Goal: Check status: Check status

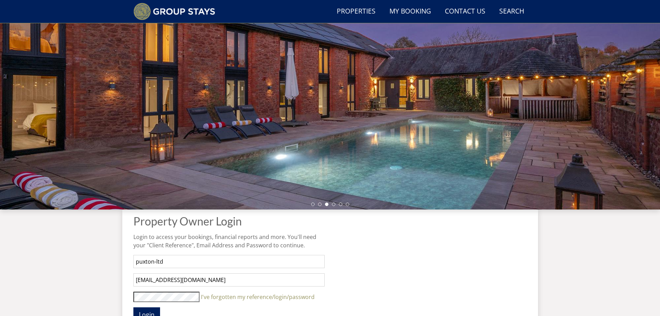
scroll to position [226, 0]
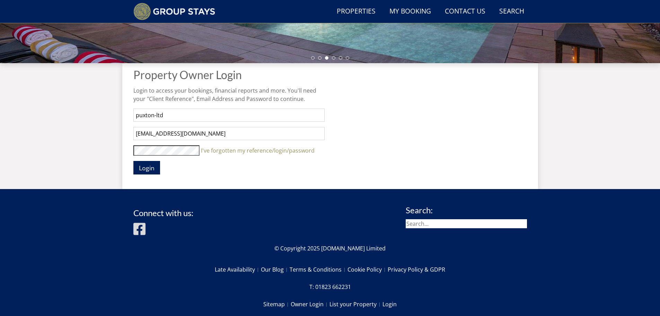
click at [196, 130] on input "[EMAIL_ADDRESS][DOMAIN_NAME]" at bounding box center [228, 133] width 191 height 13
click at [144, 168] on span "Login" at bounding box center [147, 168] width 16 height 8
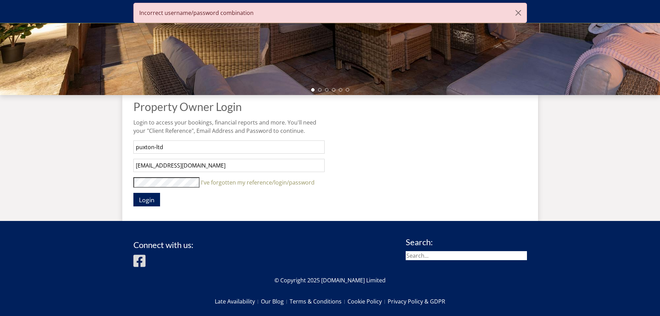
scroll to position [202, 0]
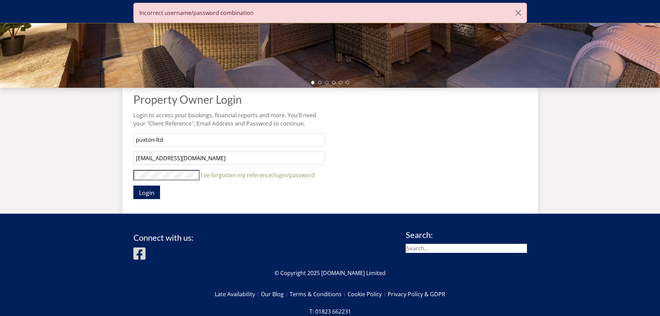
click at [158, 158] on input "[EMAIL_ADDRESS][DOMAIN_NAME]" at bounding box center [228, 157] width 191 height 13
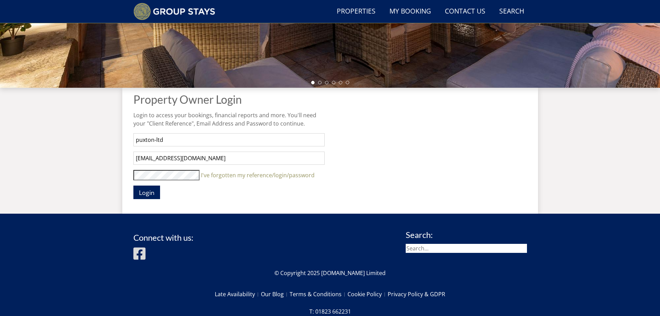
click at [133, 185] on button "Login" at bounding box center [146, 192] width 27 height 14
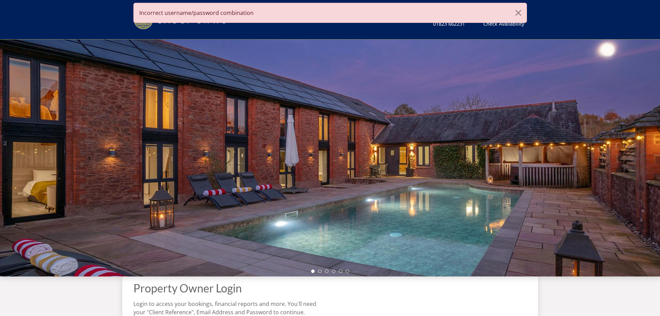
scroll to position [166, 0]
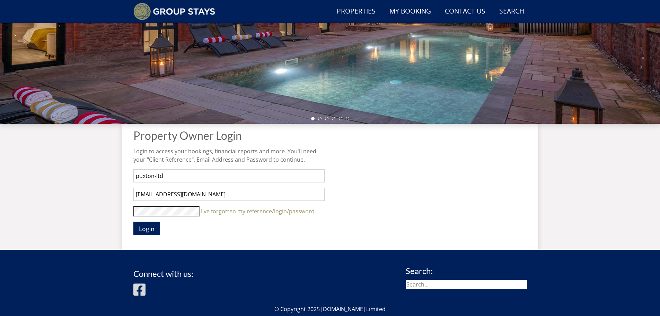
click at [133, 221] on button "Login" at bounding box center [146, 228] width 27 height 14
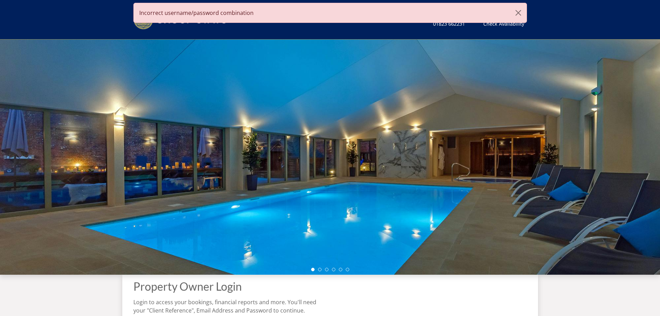
scroll to position [132, 0]
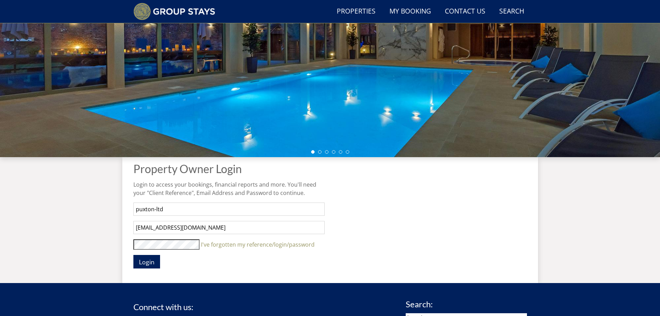
click at [133, 255] on button "Login" at bounding box center [146, 262] width 27 height 14
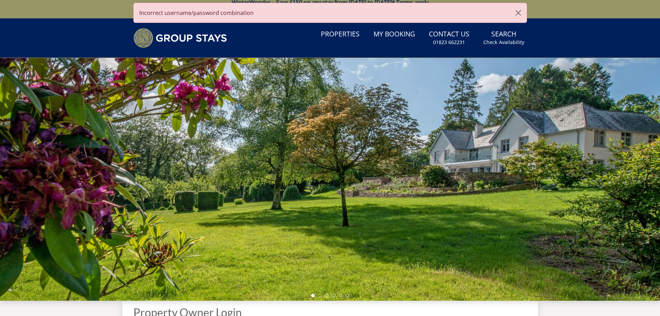
scroll to position [202, 0]
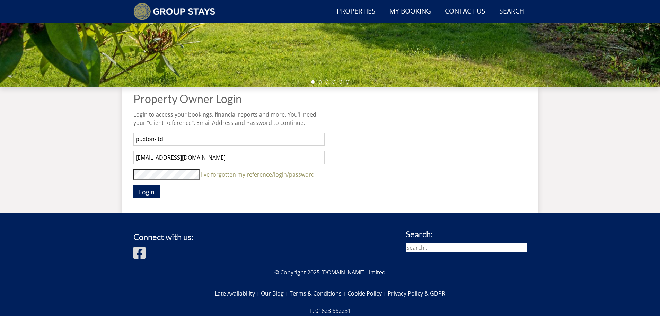
click at [133, 185] on button "Login" at bounding box center [146, 192] width 27 height 14
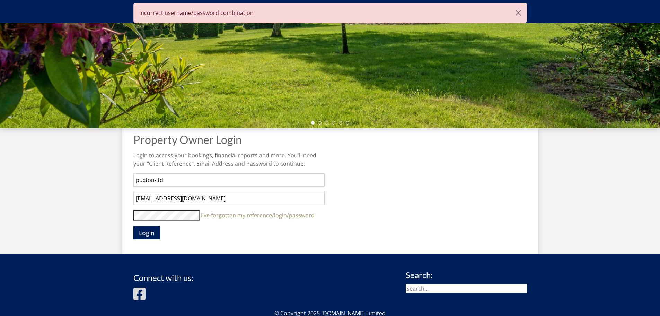
scroll to position [166, 0]
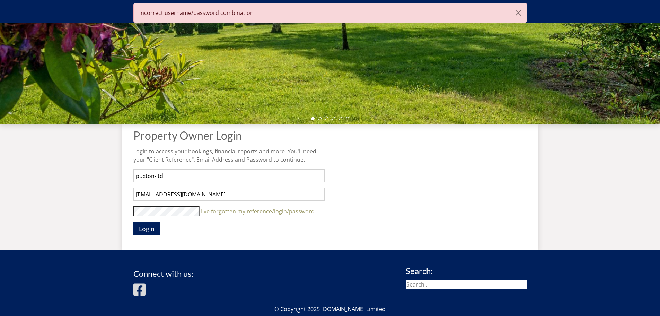
click at [133, 221] on button "Login" at bounding box center [146, 228] width 27 height 14
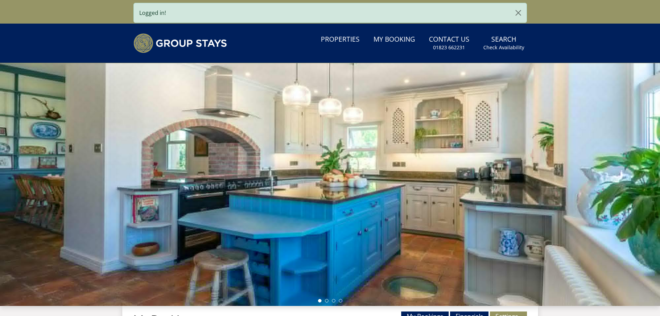
scroll to position [202, 0]
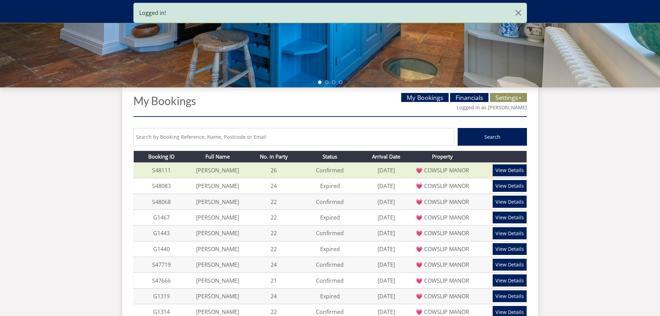
click at [502, 168] on link "View Details" at bounding box center [510, 170] width 34 height 12
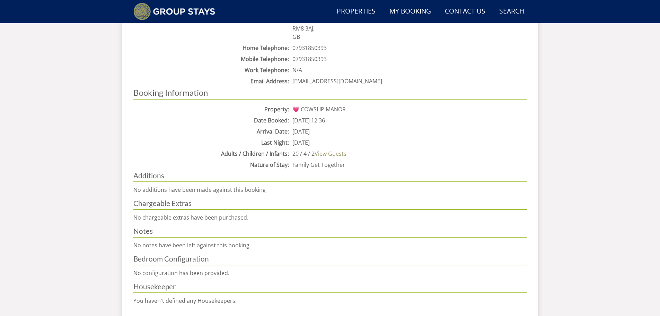
scroll to position [365, 0]
click at [324, 130] on dd "[DATE]" at bounding box center [409, 130] width 236 height 8
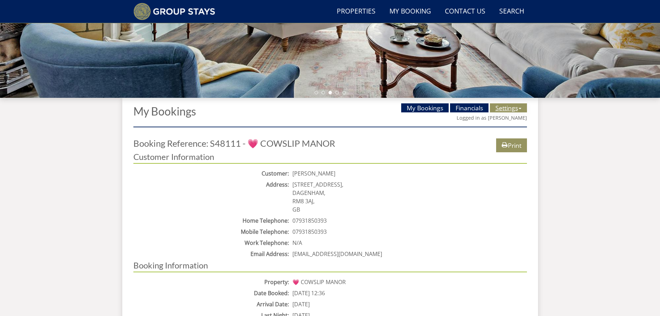
click at [507, 106] on link "Settings" at bounding box center [508, 107] width 37 height 9
click at [395, 231] on dd "07931850393" at bounding box center [409, 231] width 236 height 8
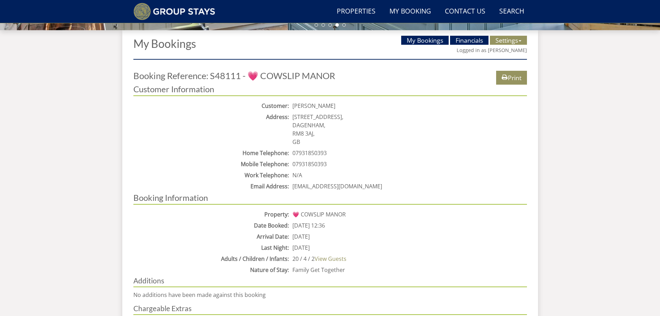
scroll to position [261, 0]
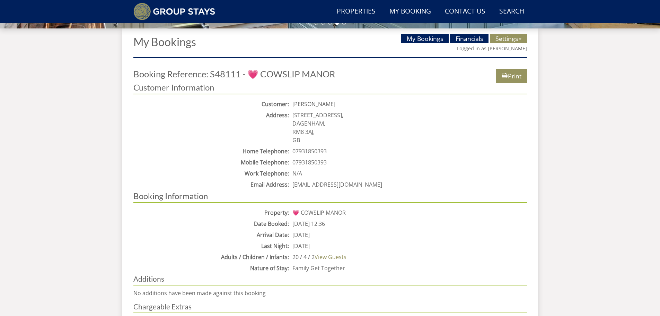
click at [327, 105] on dd "[PERSON_NAME]" at bounding box center [409, 104] width 236 height 8
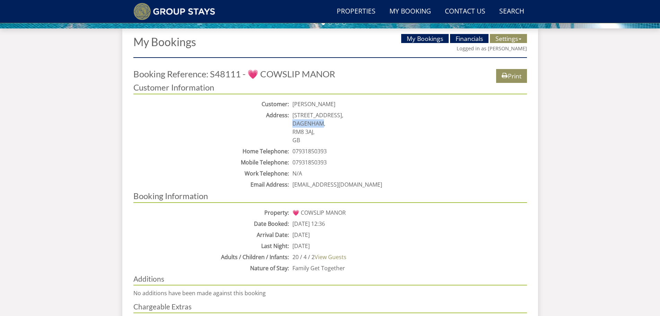
drag, startPoint x: 324, startPoint y: 124, endPoint x: 293, endPoint y: 122, distance: 30.2
click at [293, 122] on dd "[STREET_ADDRESS]" at bounding box center [409, 127] width 236 height 33
copy dd "DAGENHAM"
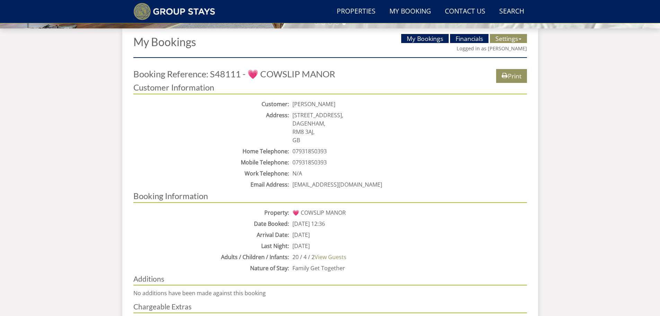
click at [327, 122] on dd "[STREET_ADDRESS]" at bounding box center [409, 127] width 236 height 33
drag, startPoint x: 323, startPoint y: 124, endPoint x: 293, endPoint y: 114, distance: 31.3
click at [293, 114] on dd "[STREET_ADDRESS]" at bounding box center [409, 127] width 236 height 33
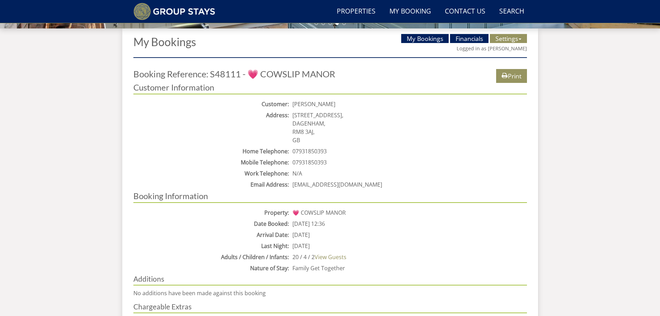
click at [353, 143] on dd "[STREET_ADDRESS]" at bounding box center [409, 127] width 236 height 33
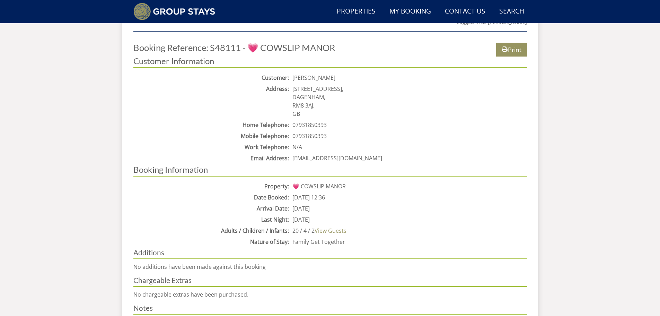
scroll to position [365, 0]
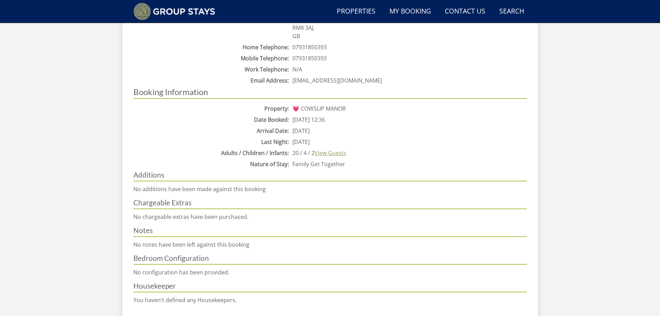
click at [333, 155] on link "View Guests" at bounding box center [331, 153] width 32 height 8
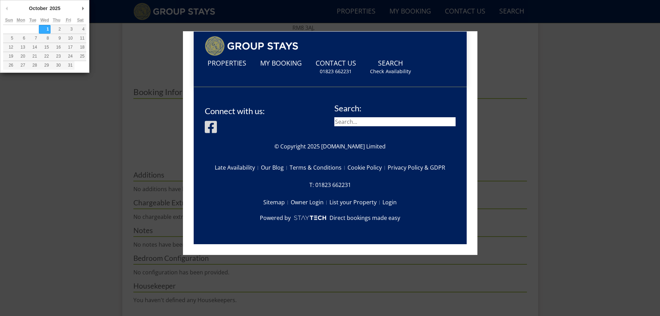
scroll to position [249, 0]
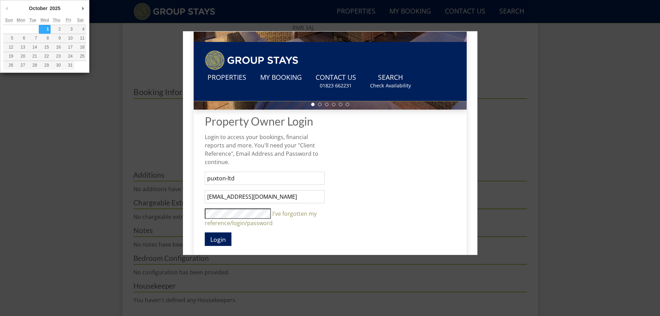
click at [543, 71] on div at bounding box center [330, 158] width 660 height 316
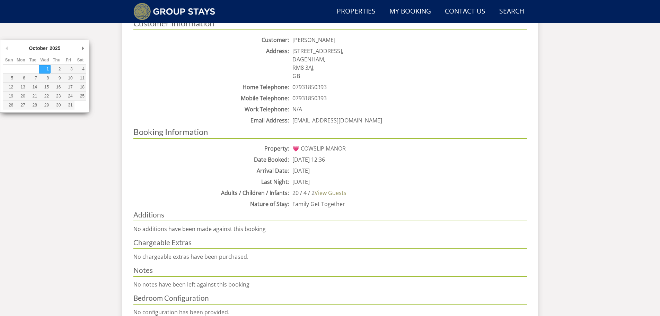
scroll to position [330, 0]
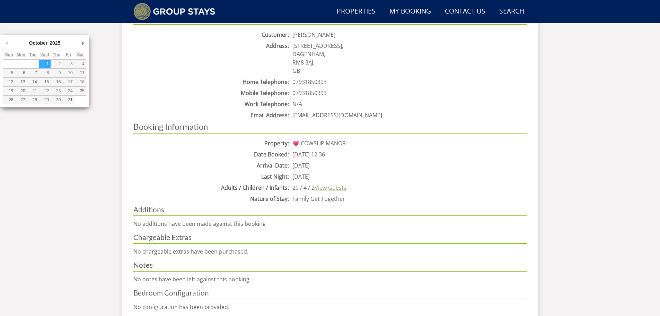
click at [327, 189] on link "View Guests" at bounding box center [331, 188] width 32 height 8
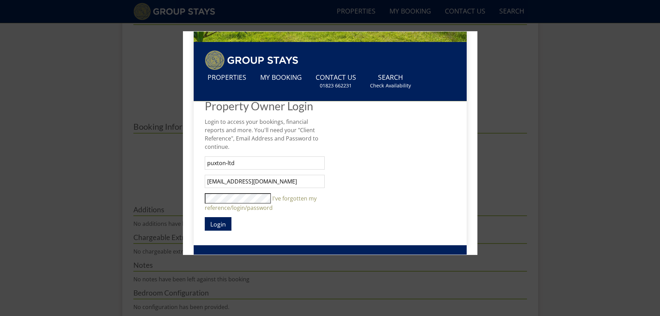
scroll to position [277, 0]
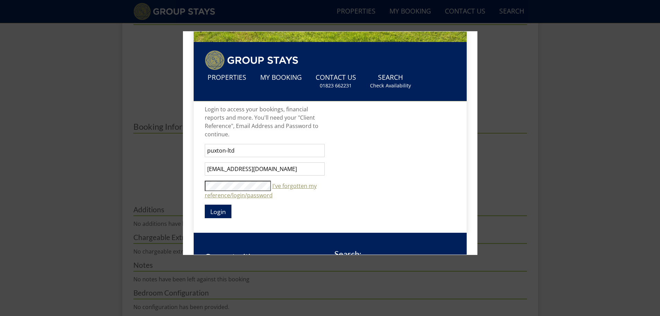
click at [205, 204] on button "Login" at bounding box center [218, 211] width 27 height 14
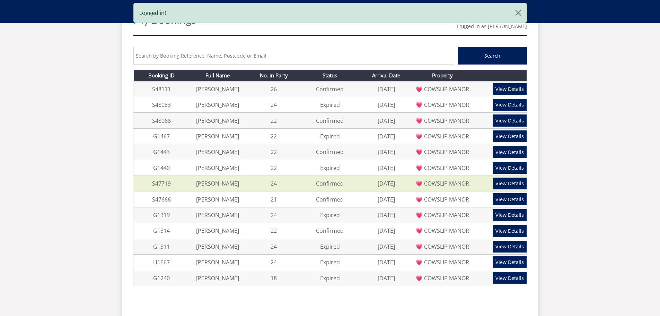
scroll to position [271, 0]
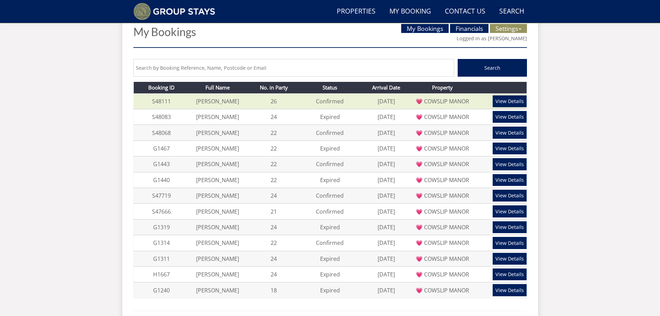
click at [516, 99] on link "View Details" at bounding box center [510, 101] width 34 height 12
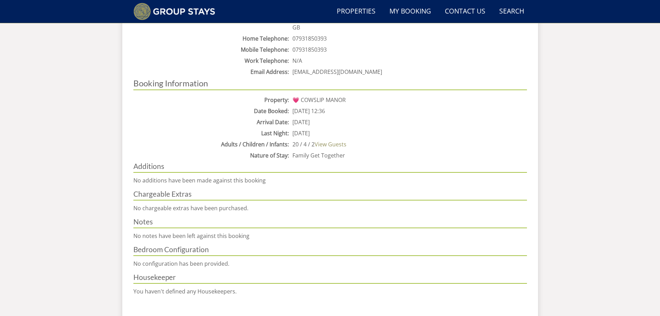
scroll to position [410, 0]
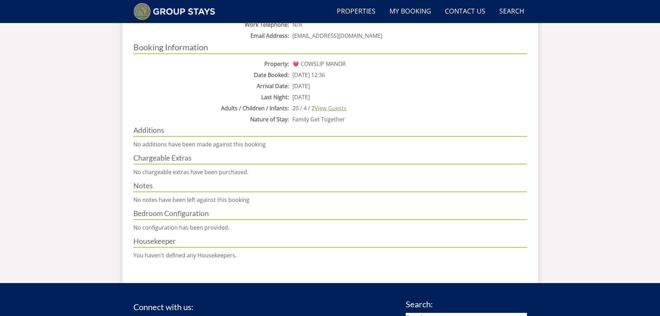
click at [330, 108] on link "View Guests" at bounding box center [331, 108] width 32 height 8
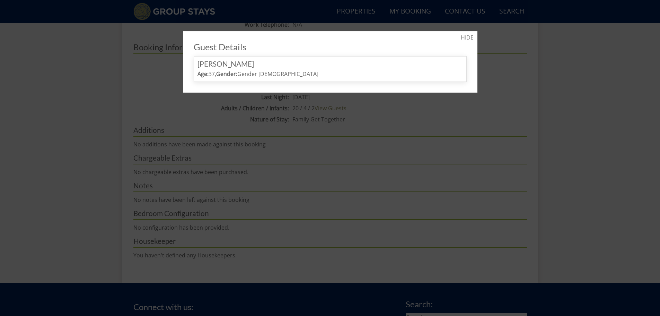
click at [465, 39] on link "HIDE" at bounding box center [467, 37] width 13 height 8
click at [464, 38] on link "HIDE" at bounding box center [467, 37] width 13 height 8
click at [479, 144] on div at bounding box center [330, 158] width 660 height 316
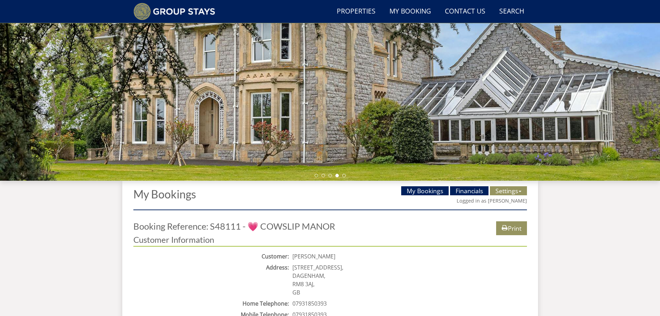
scroll to position [98, 0]
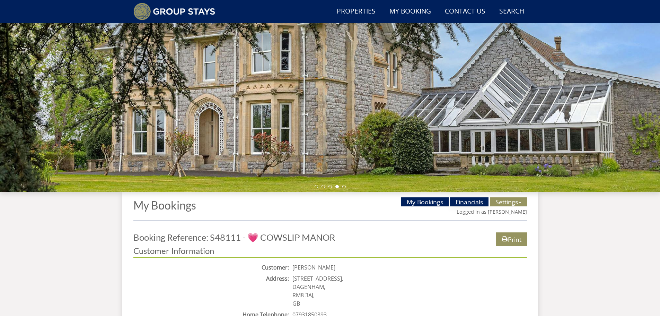
click at [468, 203] on link "Financials" at bounding box center [469, 201] width 38 height 9
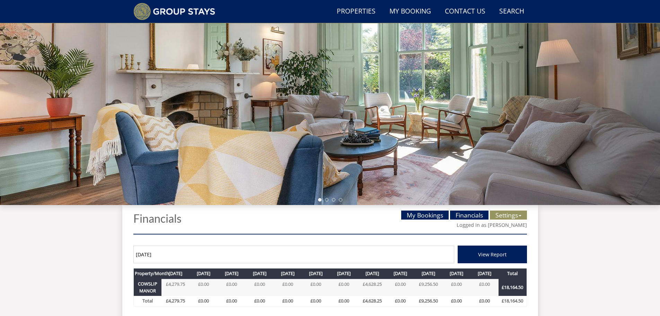
scroll to position [237, 0]
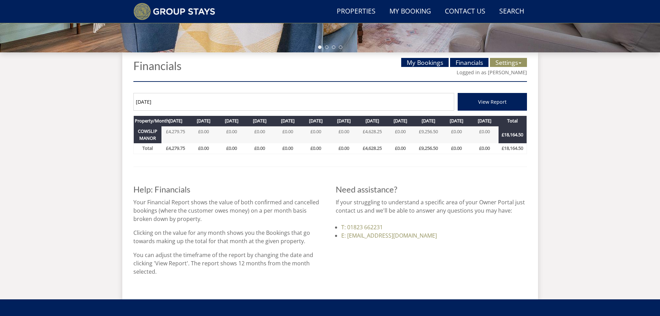
click at [177, 149] on th "£4,279.75" at bounding box center [175, 148] width 28 height 10
click at [182, 130] on link "£4,279.75" at bounding box center [175, 131] width 19 height 6
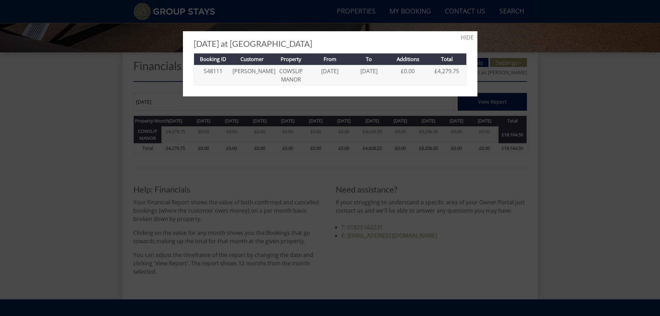
click at [145, 175] on div at bounding box center [330, 158] width 660 height 316
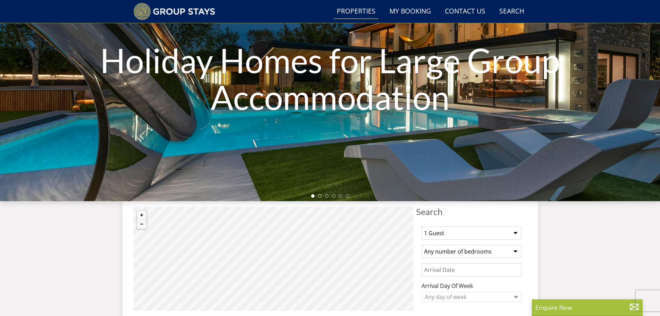
scroll to position [88, 0]
